Goal: Transaction & Acquisition: Purchase product/service

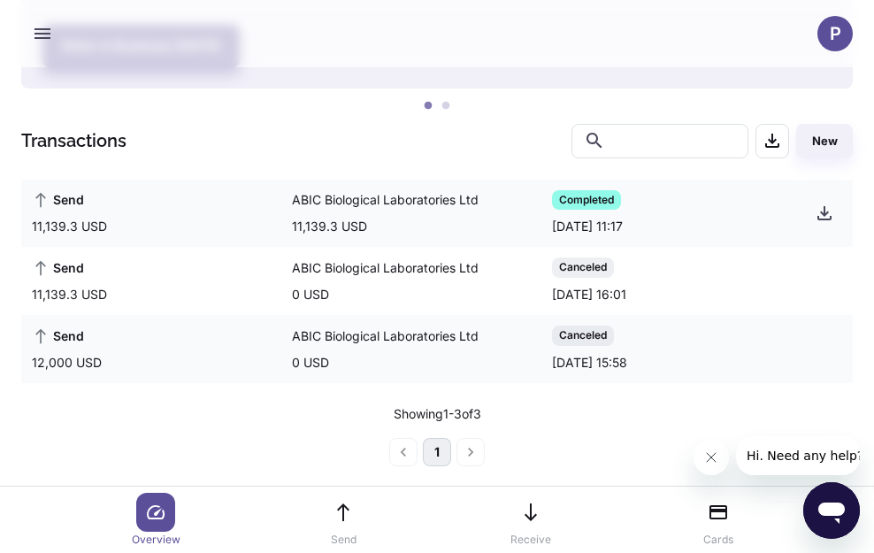
scroll to position [222, 0]
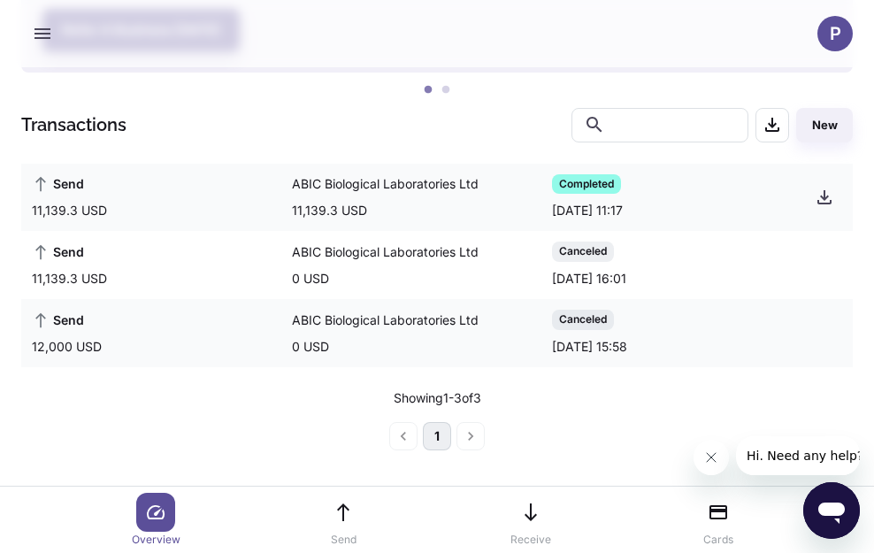
click at [474, 436] on li "pagination navigation" at bounding box center [471, 436] width 34 height 28
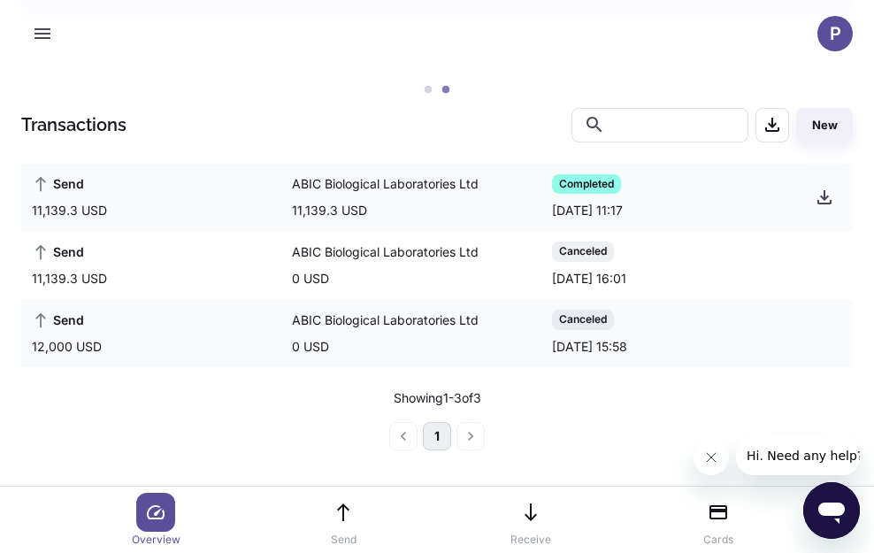
click at [471, 436] on li "pagination navigation" at bounding box center [471, 436] width 34 height 28
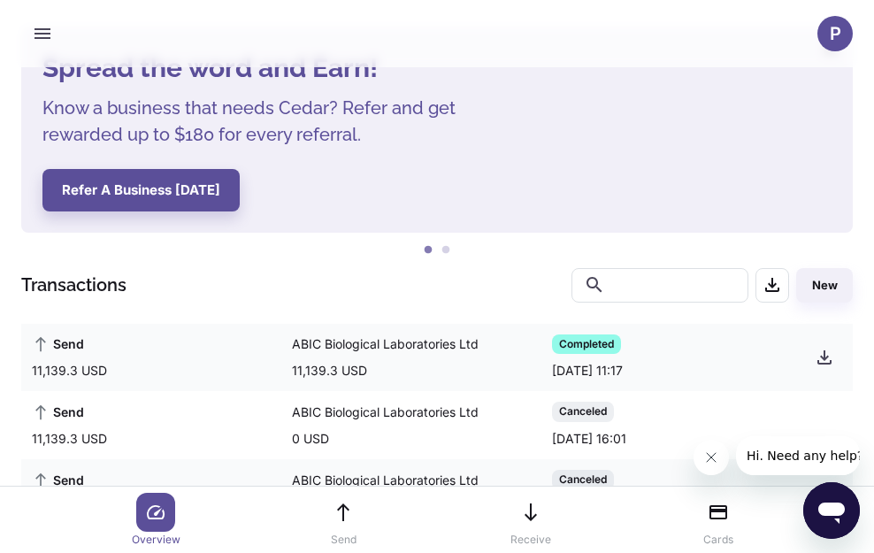
scroll to position [45, 0]
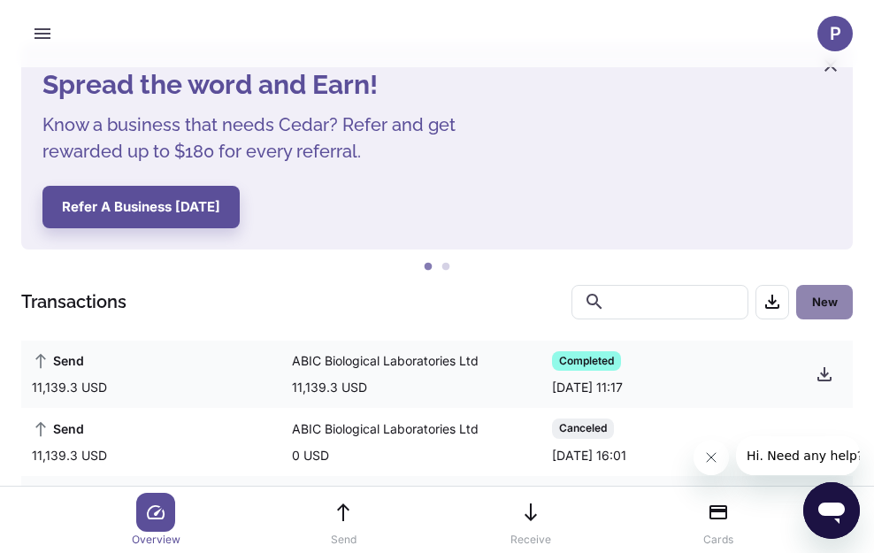
click at [829, 311] on button "New" at bounding box center [824, 302] width 57 height 34
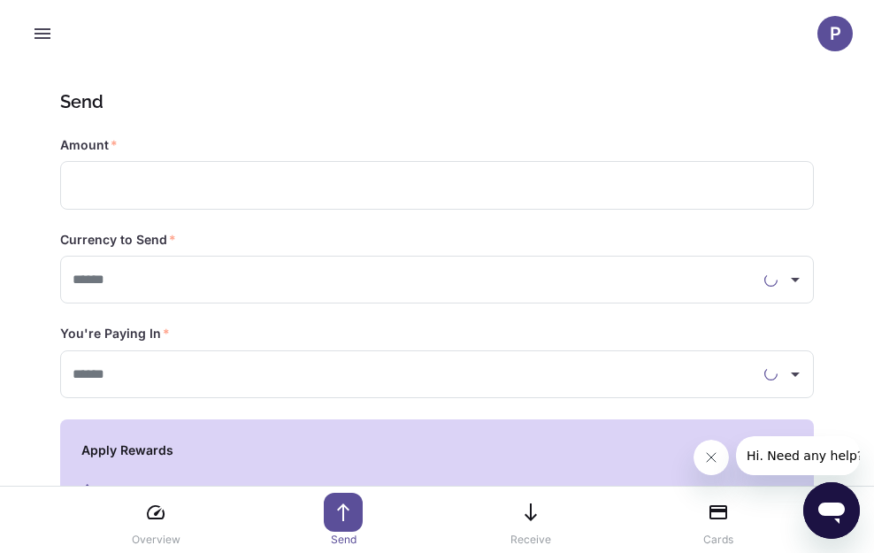
type input "**********"
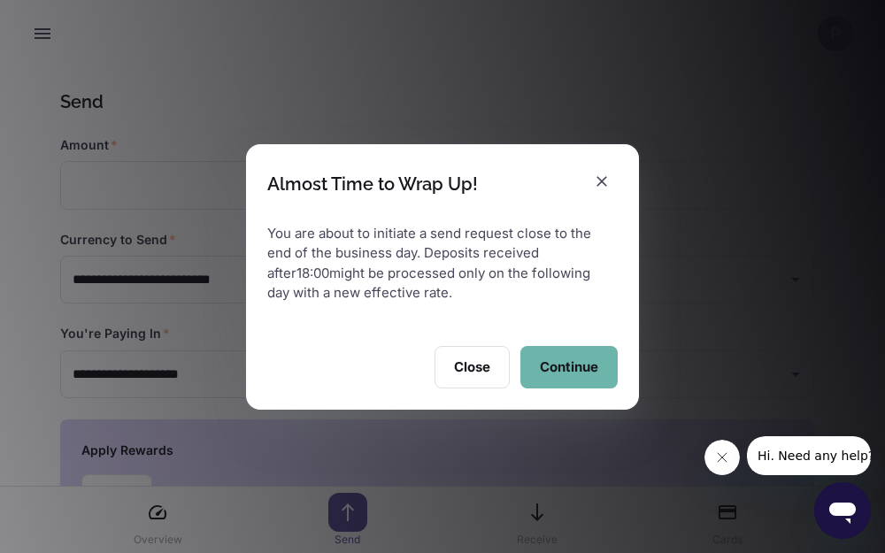
click at [570, 364] on button "Continue" at bounding box center [568, 367] width 97 height 42
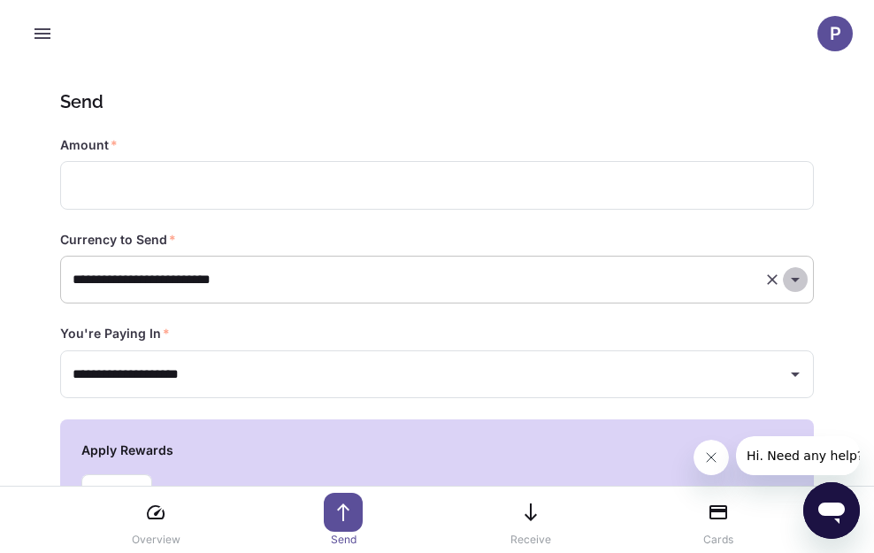
click at [796, 284] on icon "Open" at bounding box center [795, 279] width 21 height 21
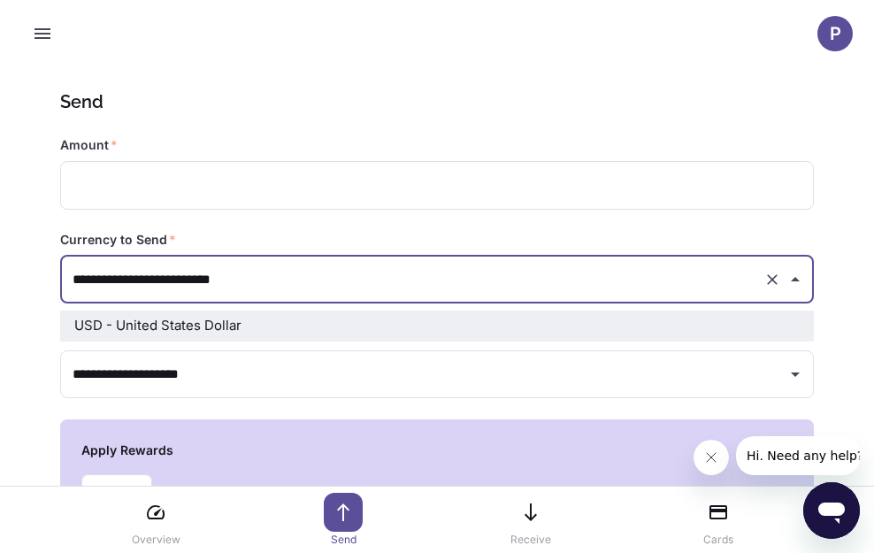
click at [796, 284] on icon "Close" at bounding box center [795, 279] width 21 height 21
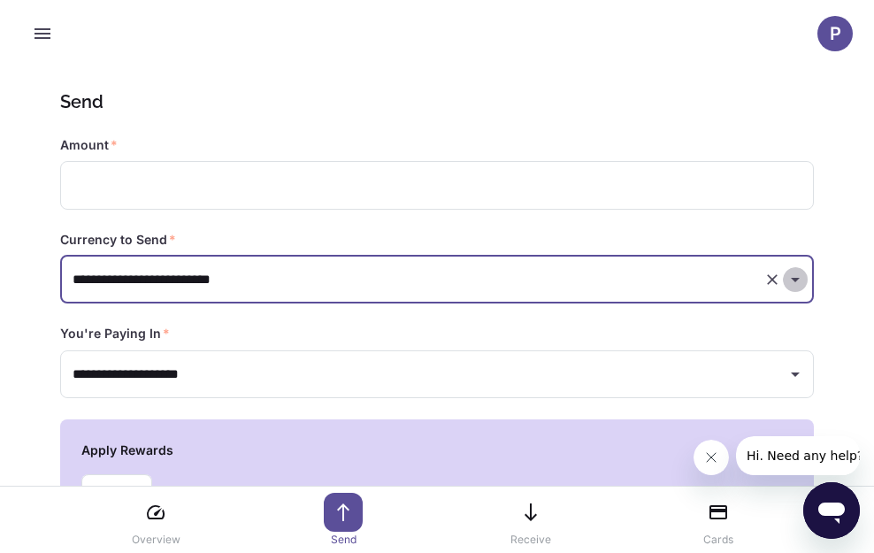
click at [796, 284] on icon "Open" at bounding box center [795, 279] width 21 height 21
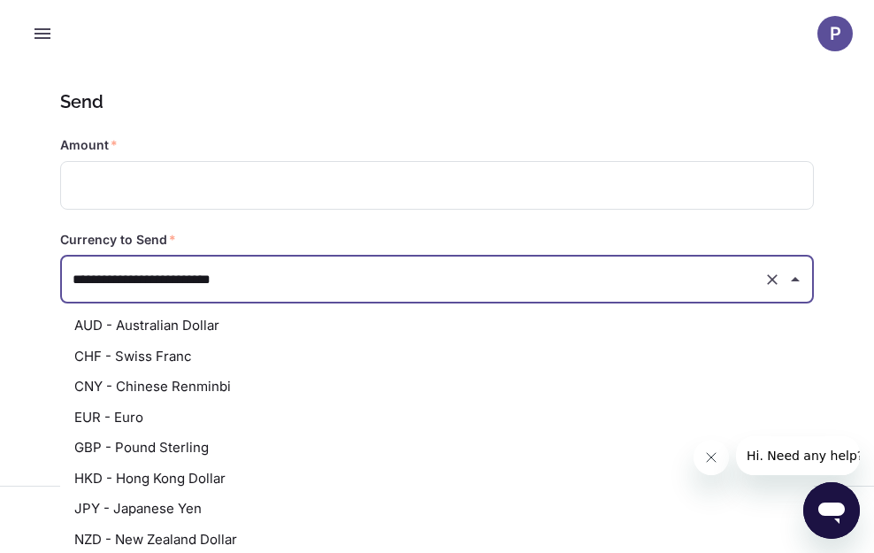
click at [717, 414] on li "EUR - Euro" at bounding box center [437, 417] width 754 height 31
type input "**********"
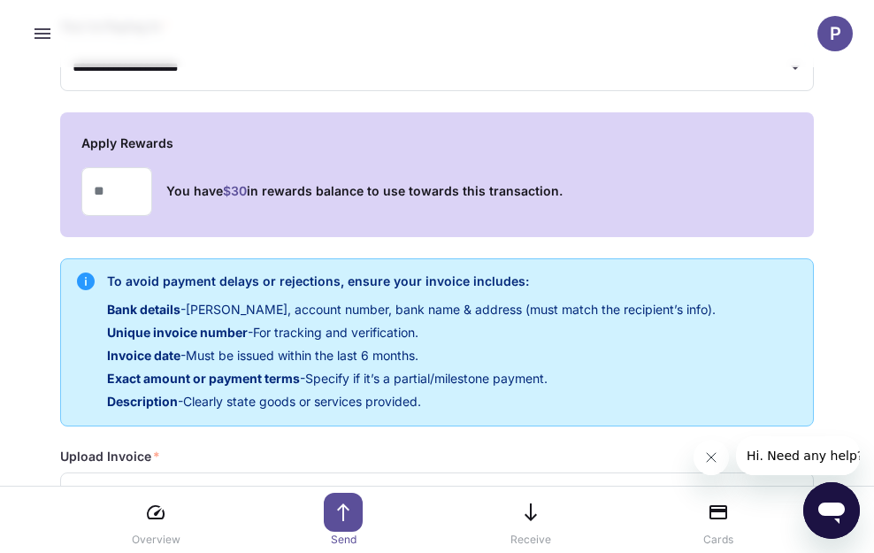
scroll to position [265, 0]
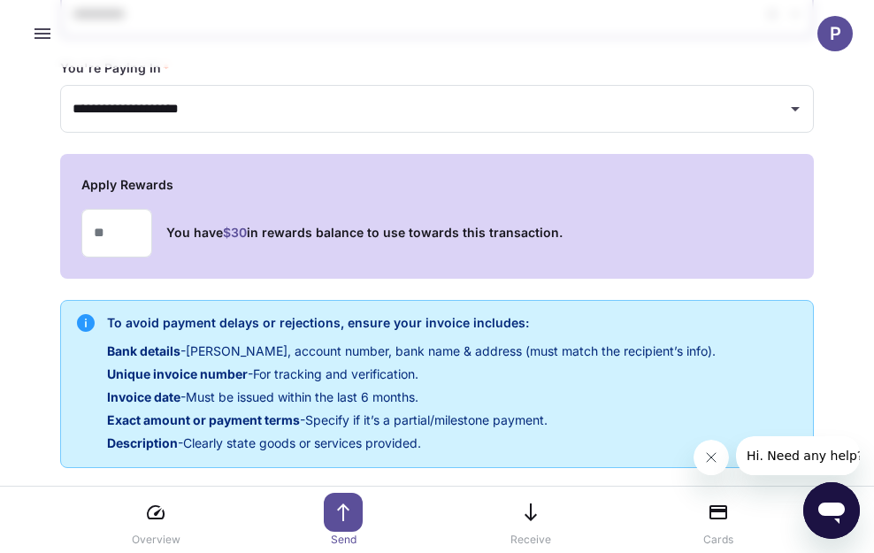
click at [50, 524] on div "Overview Send Receive Cards" at bounding box center [437, 520] width 874 height 67
